Goal: Transaction & Acquisition: Purchase product/service

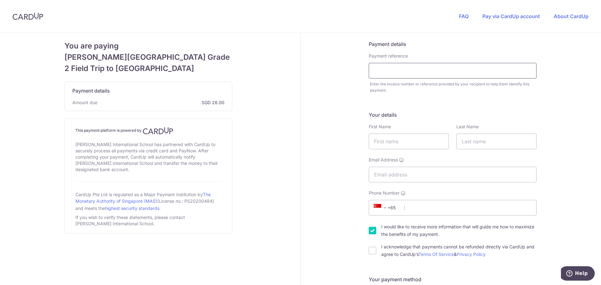
click at [391, 74] on input "text" at bounding box center [453, 71] width 168 height 16
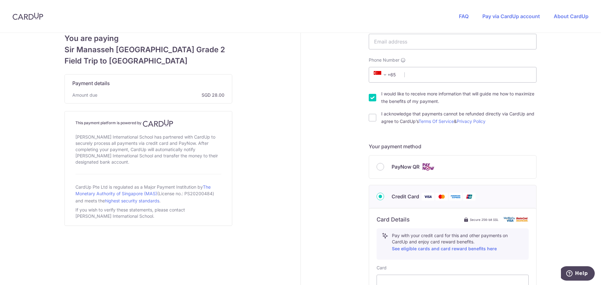
scroll to position [125, 0]
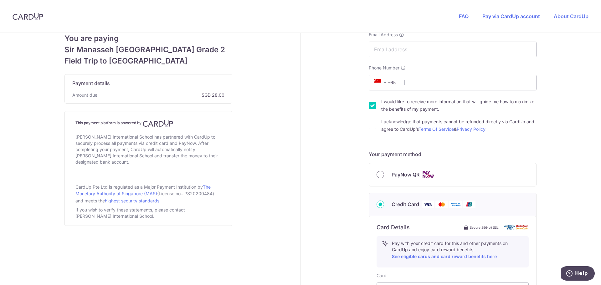
click at [377, 174] on input "PayNow QR" at bounding box center [381, 175] width 8 height 8
radio input "true"
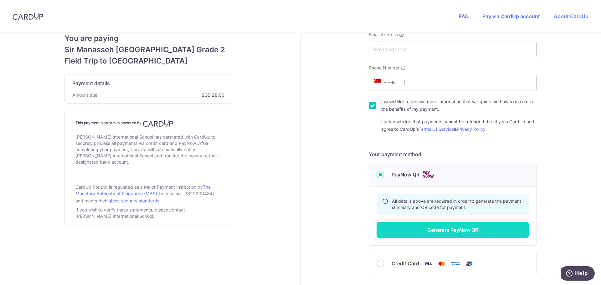
click at [421, 227] on button "Generate PayNow QR" at bounding box center [453, 230] width 152 height 16
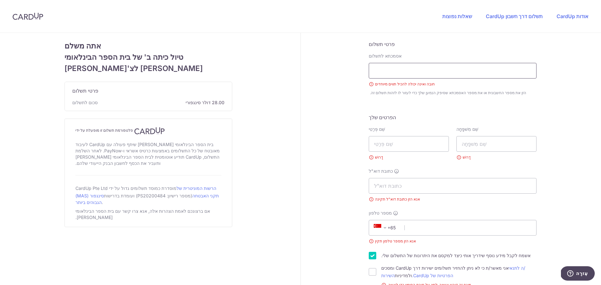
click at [391, 67] on input "text" at bounding box center [453, 71] width 168 height 16
paste input "[GEOGRAPHIC_DATA]"
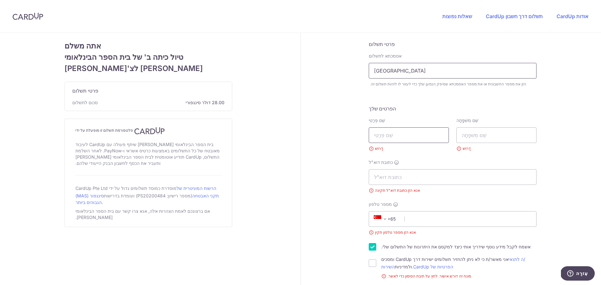
type input "[GEOGRAPHIC_DATA]"
click at [393, 132] on input "text" at bounding box center [409, 135] width 80 height 16
type input "[PERSON_NAME]"
type input "[EMAIL_ADDRESS][DOMAIN_NAME]"
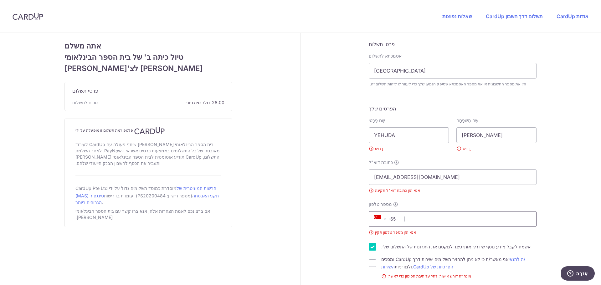
type input "96173753"
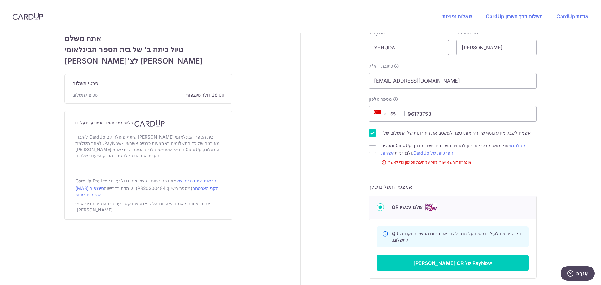
scroll to position [94, 0]
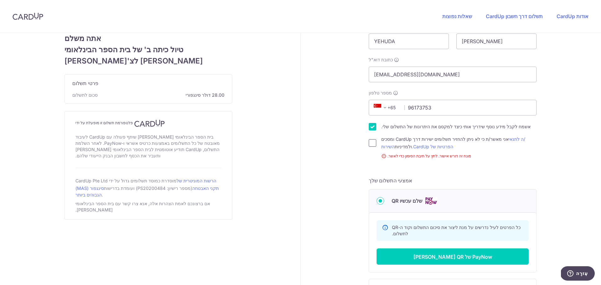
click at [369, 142] on input "אני מאשר/ת כי לא ניתן להחזיר תשלומים ישירות דרך CardUp ומסכים /ה לתנאי השירות ו…" at bounding box center [373, 143] width 8 height 8
checkbox input "true"
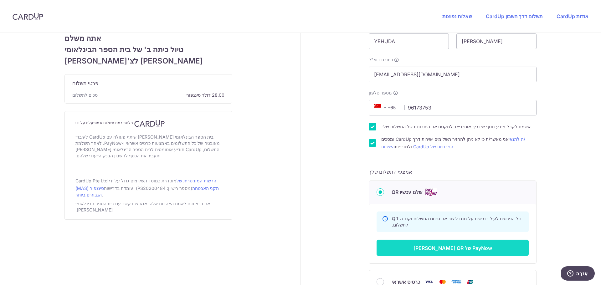
click at [439, 247] on font "צור QR של PayNow" at bounding box center [453, 248] width 79 height 6
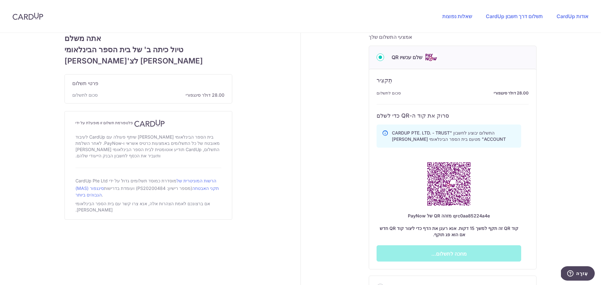
scroll to position [258, 0]
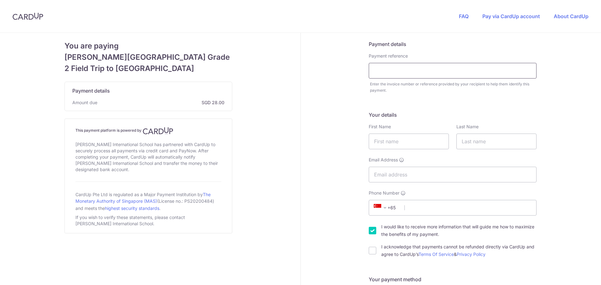
click at [405, 68] on input "text" at bounding box center [453, 71] width 168 height 16
paste input "[GEOGRAPHIC_DATA]"
type input "[PERSON_NAME] - [GEOGRAPHIC_DATA]"
click at [386, 141] on input "text" at bounding box center [409, 142] width 80 height 16
type input "[PERSON_NAME]"
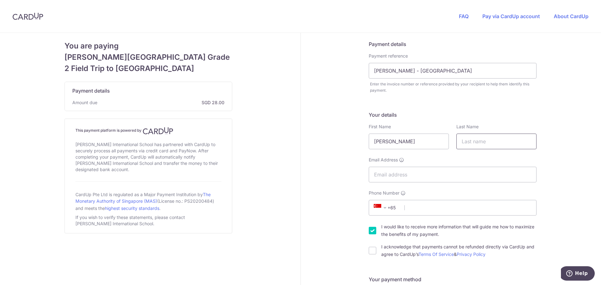
type input "[PERSON_NAME]"
type input "[EMAIL_ADDRESS][DOMAIN_NAME]"
type input "96173753"
type input "229717"
type input "[STREET_ADDRESS]"
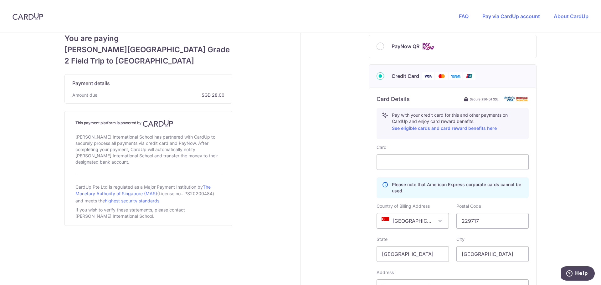
scroll to position [214, 0]
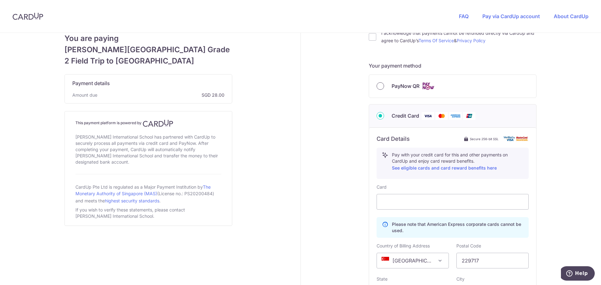
click at [378, 88] on input "PayNow QR" at bounding box center [381, 86] width 8 height 8
radio input "true"
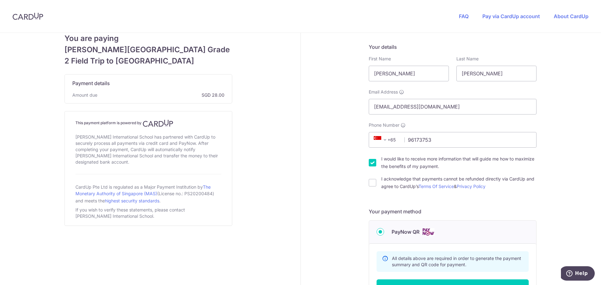
scroll to position [67, 0]
click at [370, 185] on input "I acknowledge that payments cannot be refunded directly via CardUp and agree to…" at bounding box center [373, 184] width 8 height 8
checkbox input "true"
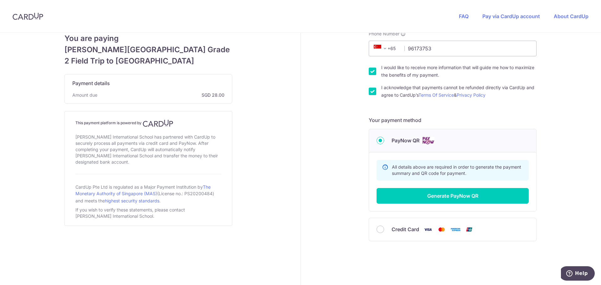
scroll to position [161, 0]
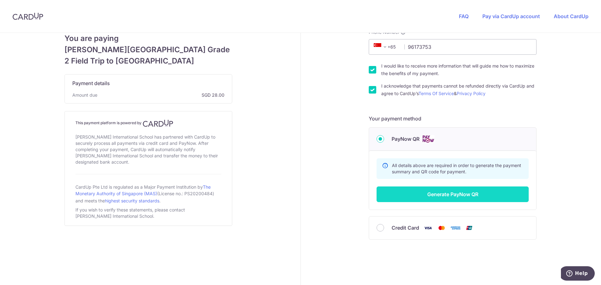
click at [454, 190] on button "Generate PayNow QR" at bounding box center [453, 195] width 152 height 16
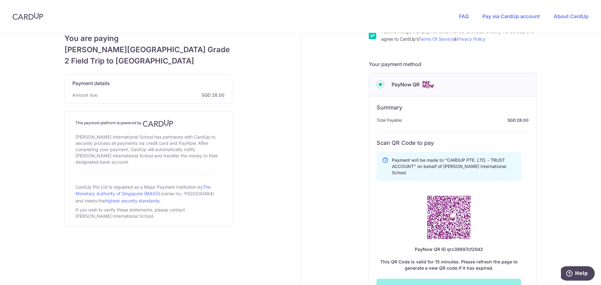
scroll to position [216, 0]
